Goal: Task Accomplishment & Management: Manage account settings

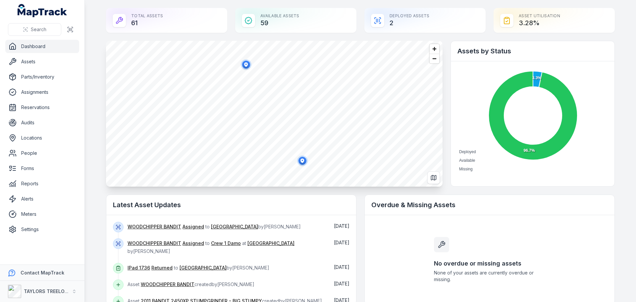
click at [404, 21] on div "Deployed Assets 2" at bounding box center [425, 20] width 121 height 25
drag, startPoint x: 399, startPoint y: 15, endPoint x: 518, endPoint y: 22, distance: 118.5
click at [402, 15] on div "Deployed Assets 2" at bounding box center [425, 20] width 121 height 25
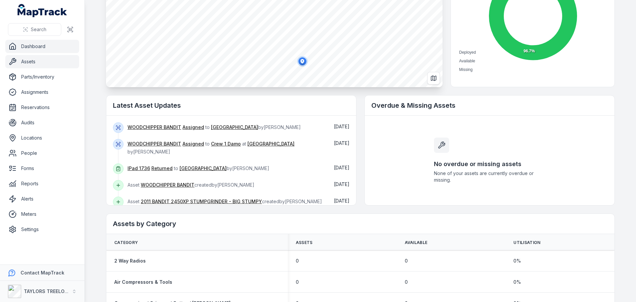
click at [26, 59] on link "Assets" at bounding box center [42, 61] width 74 height 13
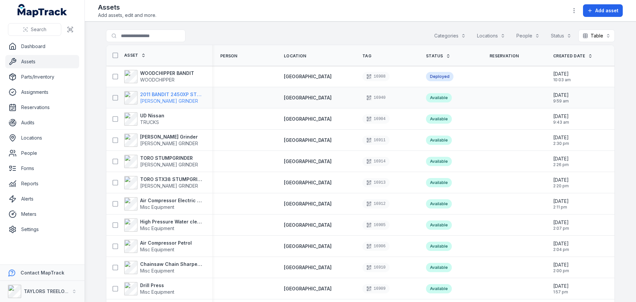
click at [155, 94] on strong "2011 BANDIT 2450XP STUMPGRINDER - BIG STUMPY" at bounding box center [172, 94] width 64 height 7
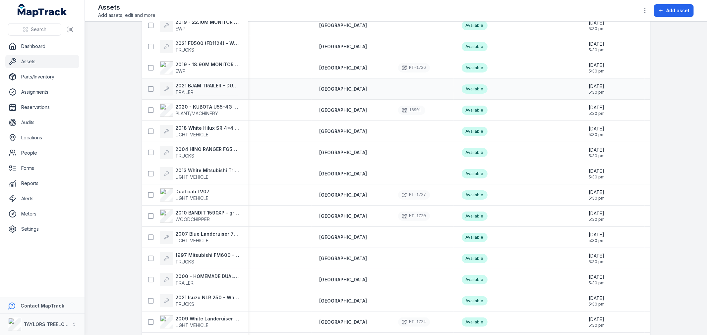
scroll to position [589, 0]
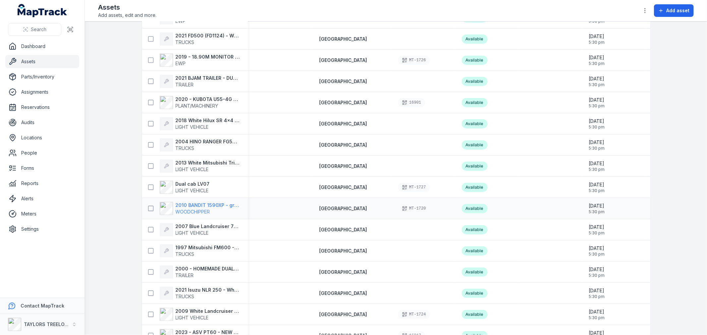
click at [194, 208] on strong "2010 BANDIT 1590XP - green with yellow chute" at bounding box center [208, 205] width 64 height 7
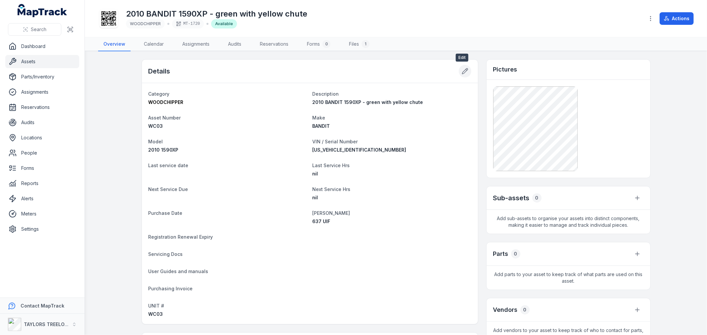
click at [462, 70] on icon at bounding box center [465, 72] width 6 height 6
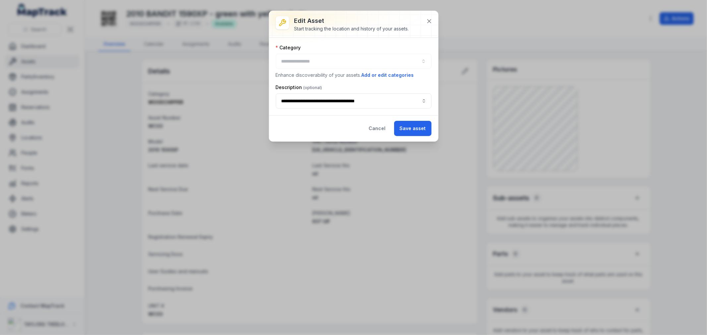
type input "**********"
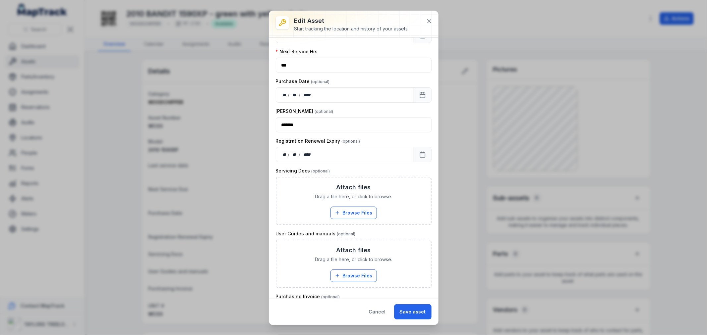
scroll to position [276, 0]
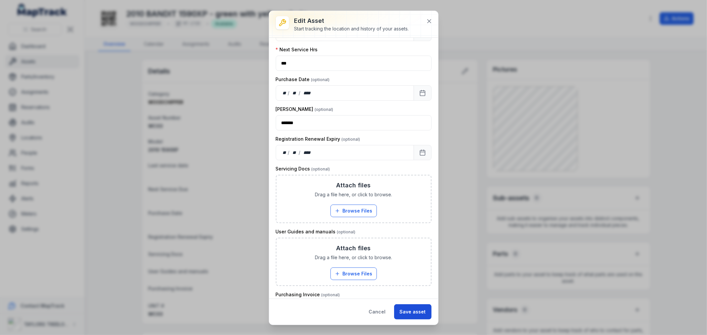
click at [406, 302] on button "Save asset" at bounding box center [412, 312] width 37 height 15
